Goal: Information Seeking & Learning: Learn about a topic

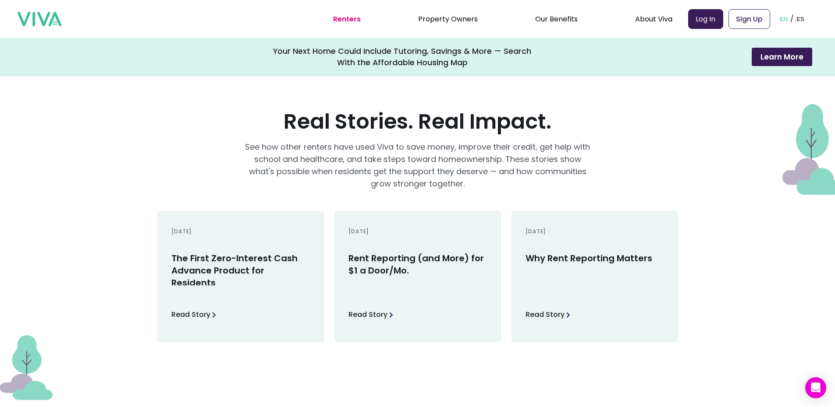
scroll to position [1227, 0]
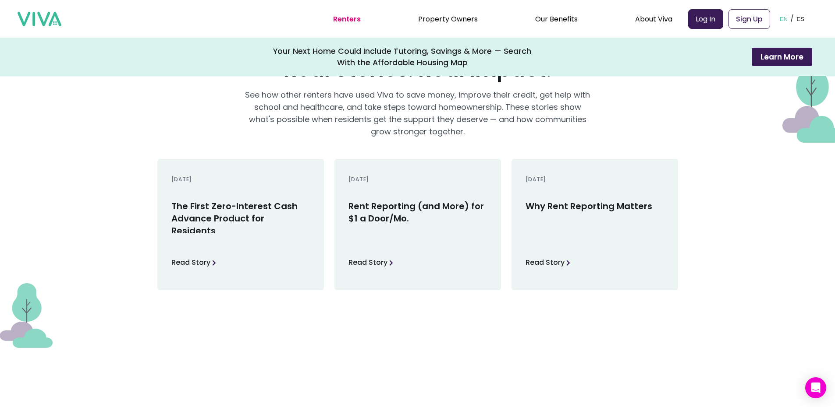
click at [274, 217] on h3 "The First Zero-Interest Cash Advance Product for Residents" at bounding box center [240, 216] width 138 height 33
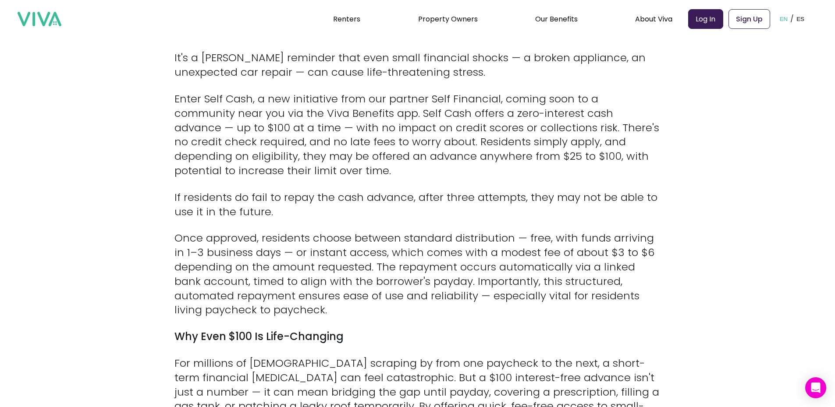
scroll to position [394, 0]
drag, startPoint x: 431, startPoint y: 95, endPoint x: 496, endPoint y: 96, distance: 64.8
click at [496, 96] on p "Enter Self Cash, a new initiative from our partner Self Financial, coming soon …" at bounding box center [417, 134] width 486 height 86
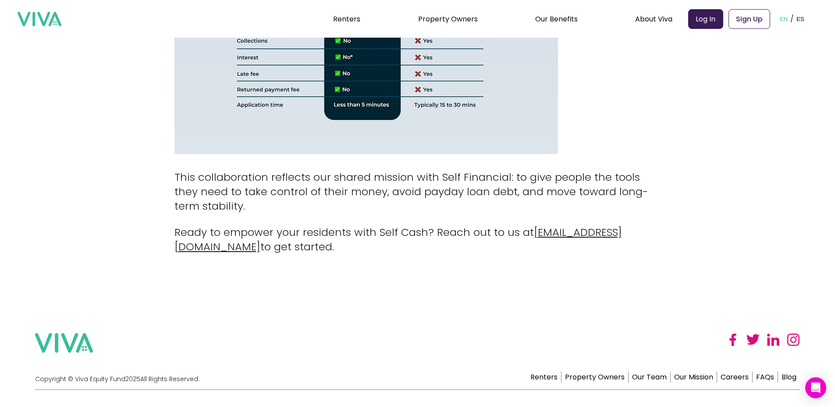
scroll to position [957, 0]
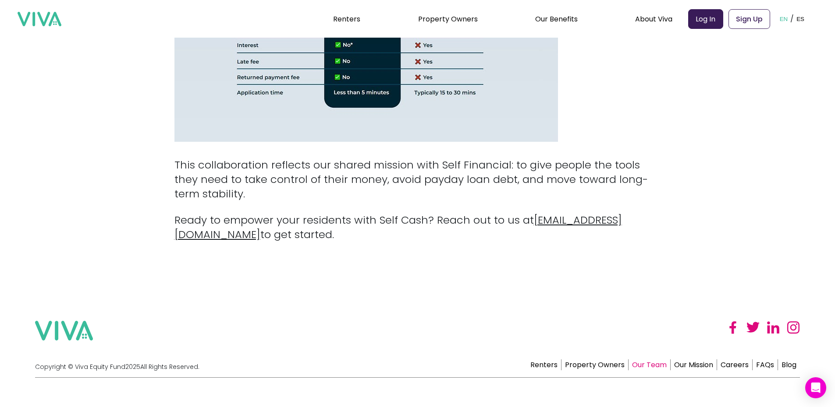
click at [653, 360] on link "Our Team" at bounding box center [649, 365] width 42 height 11
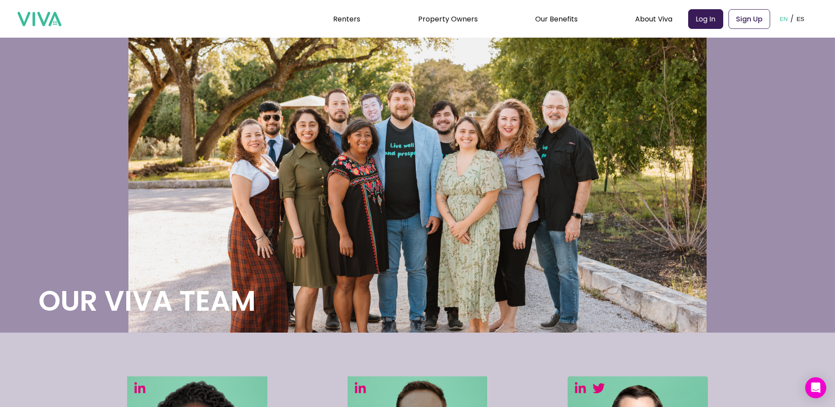
click at [36, 12] on img at bounding box center [40, 19] width 44 height 15
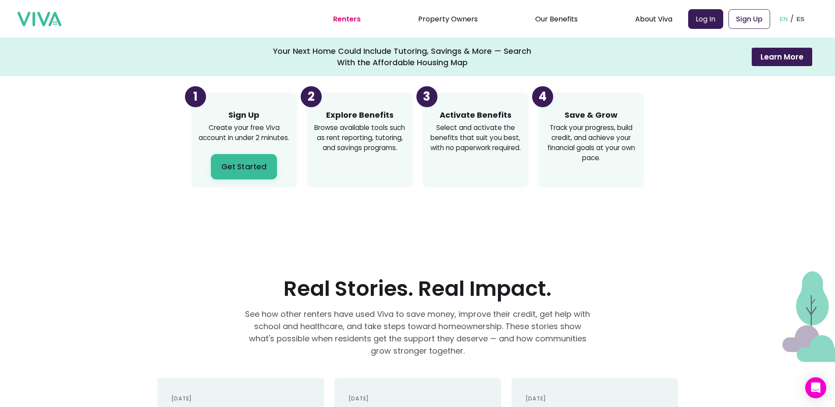
scroll to position [1008, 0]
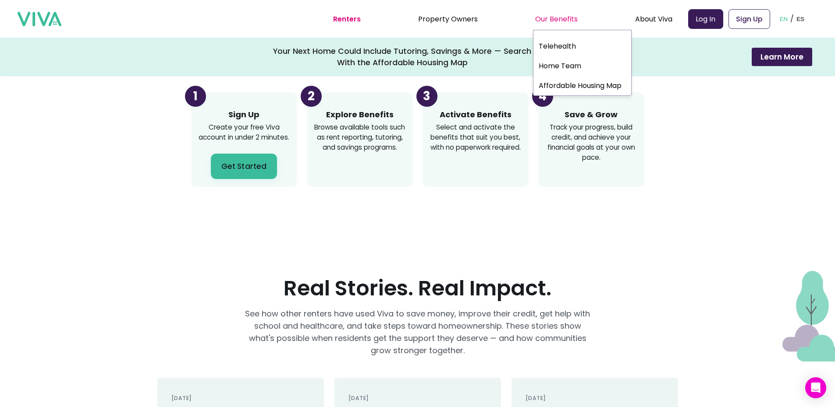
click at [549, 18] on div "Our Benefits" at bounding box center [556, 19] width 42 height 22
click at [583, 64] on link "Home Team" at bounding box center [582, 66] width 98 height 16
